Goal: Check status

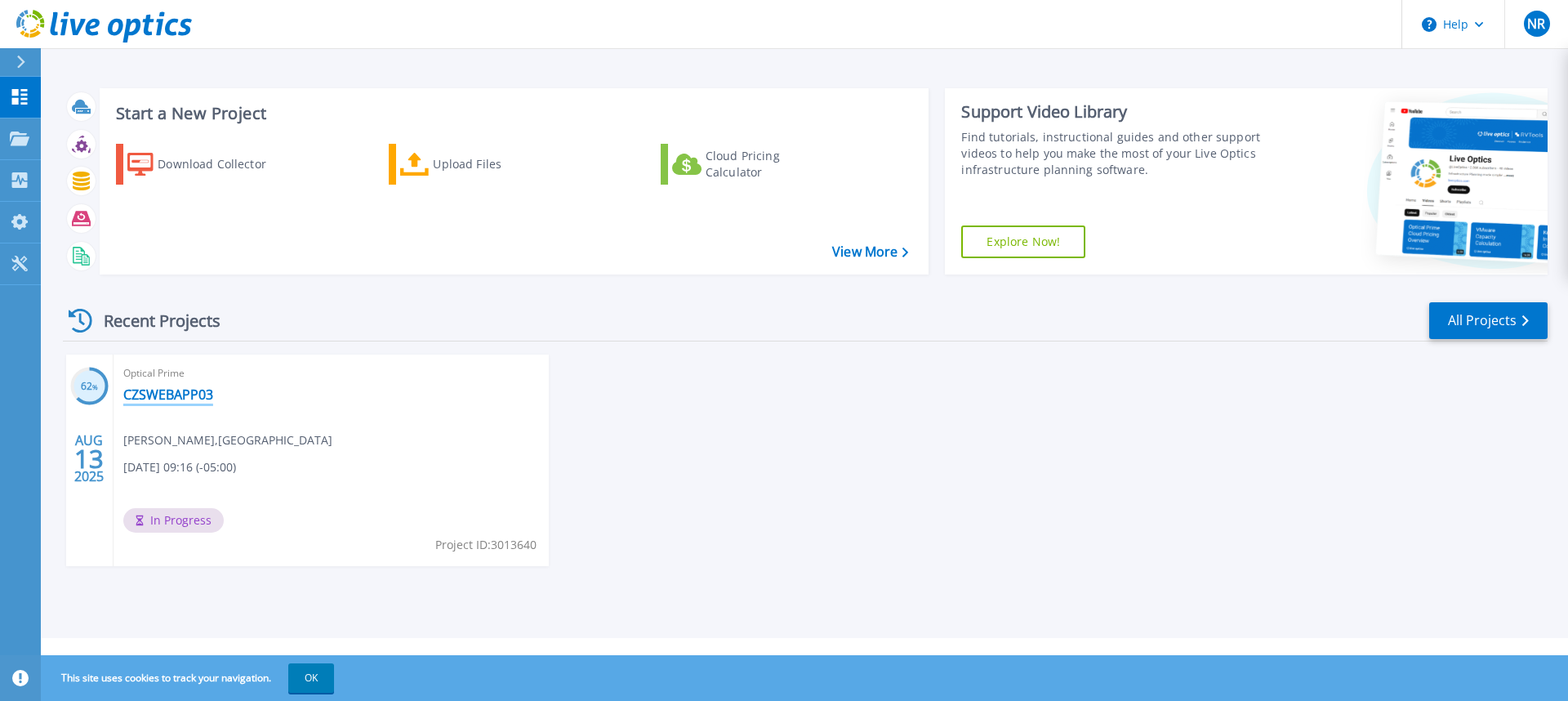
click at [174, 398] on link "CZSWEBAPP03" at bounding box center [168, 395] width 90 height 17
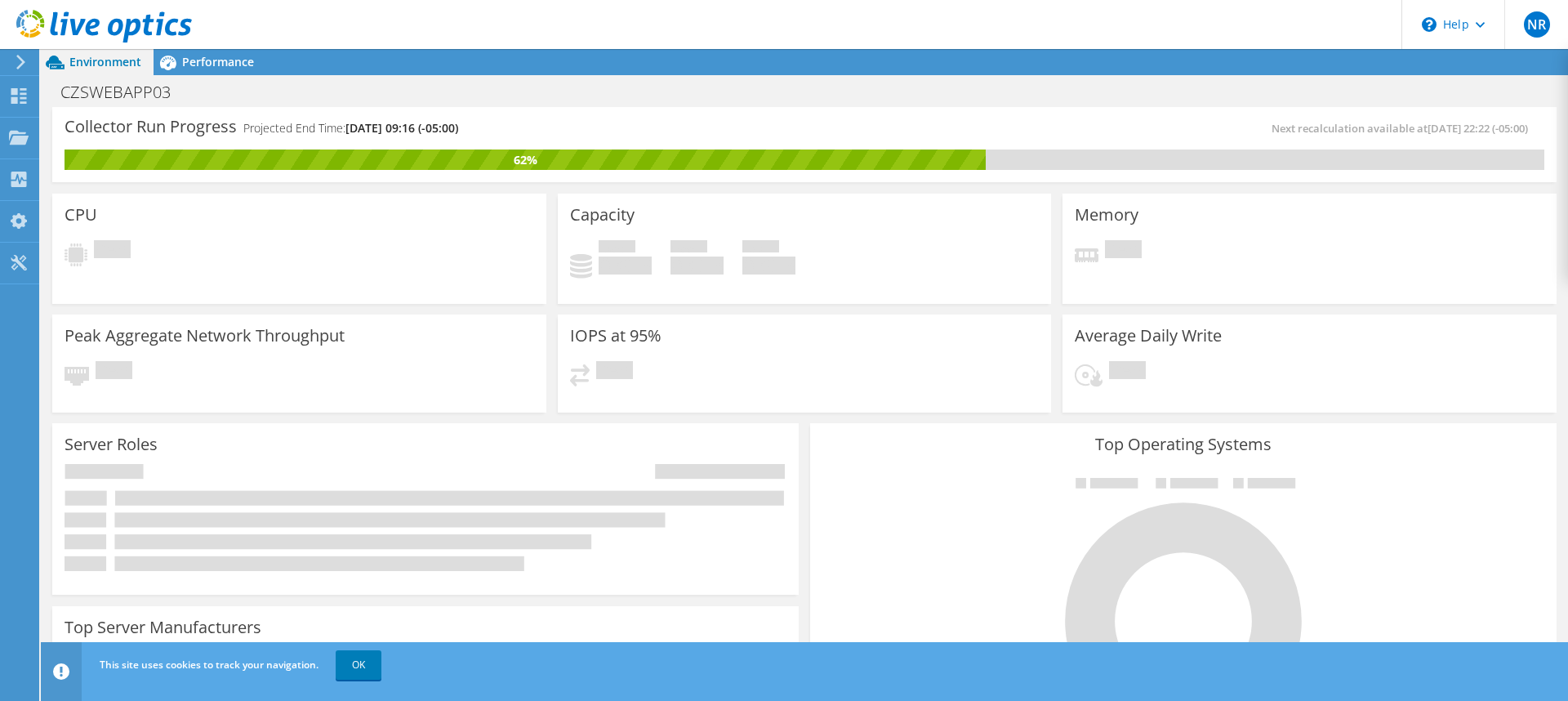
click at [1170, 99] on div "CZSWEBAPP03 Print" at bounding box center [805, 92] width 1528 height 31
click at [1200, 271] on div "Pending" at bounding box center [1310, 258] width 469 height 38
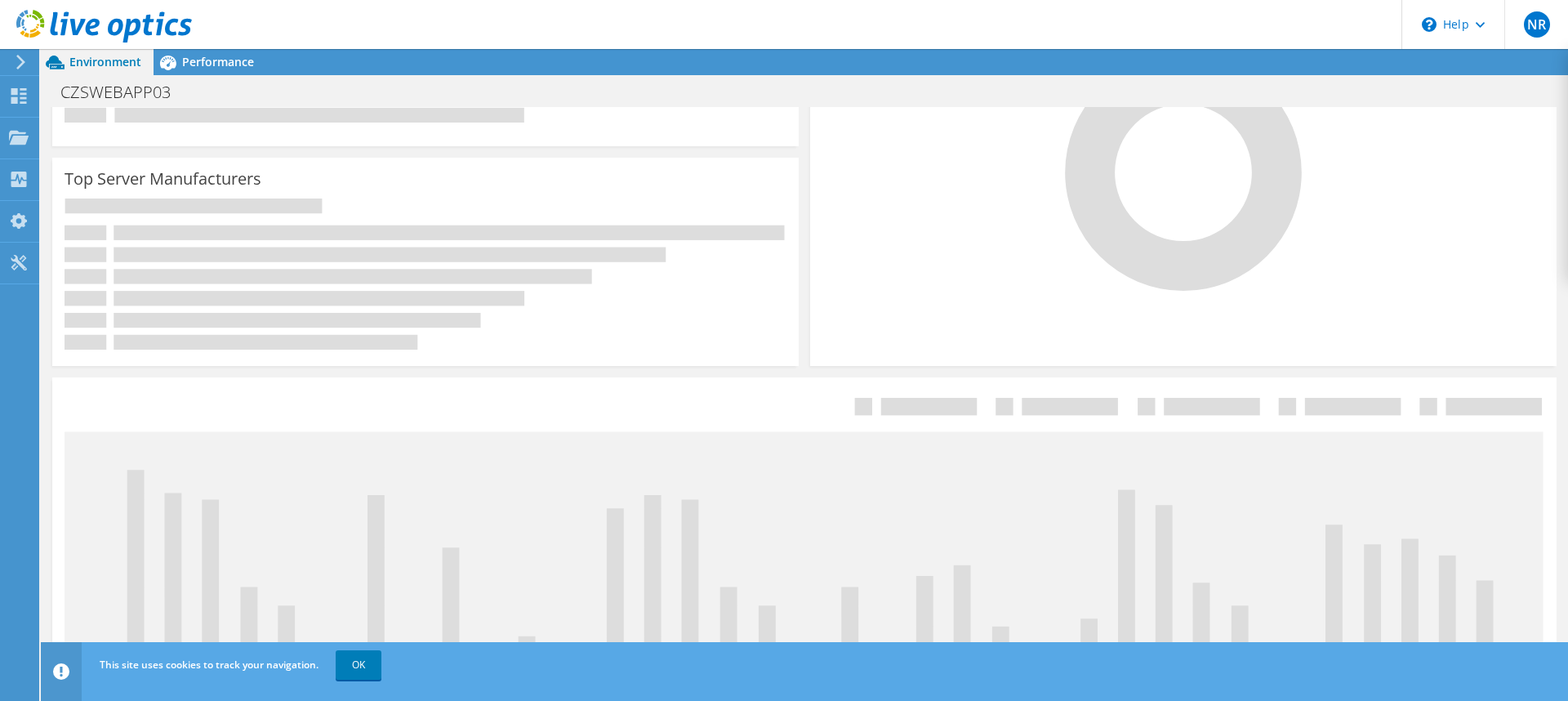
scroll to position [585, 0]
